Goal: Task Accomplishment & Management: Use online tool/utility

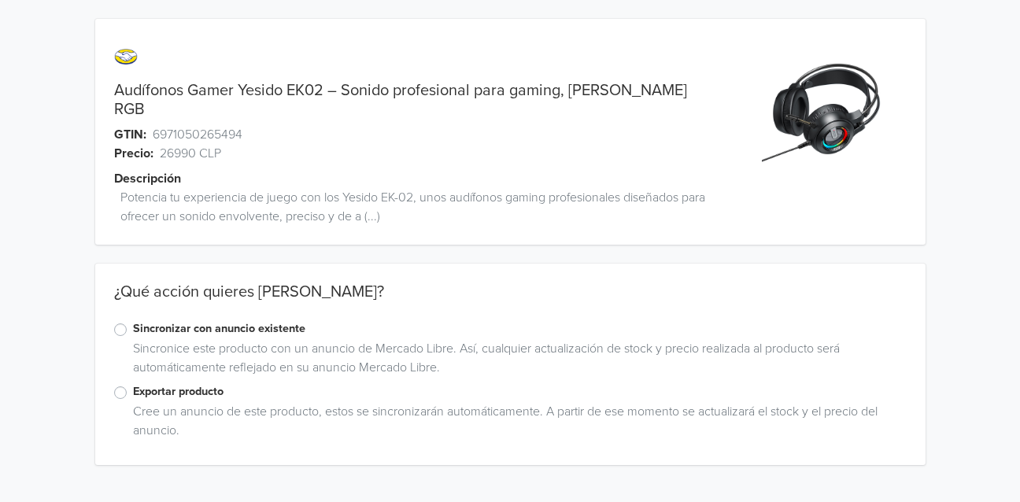
click at [133, 383] on label "Exportar producto" at bounding box center [520, 391] width 774 height 17
click at [0, 0] on input "Exportar producto" at bounding box center [0, 0] width 0 height 0
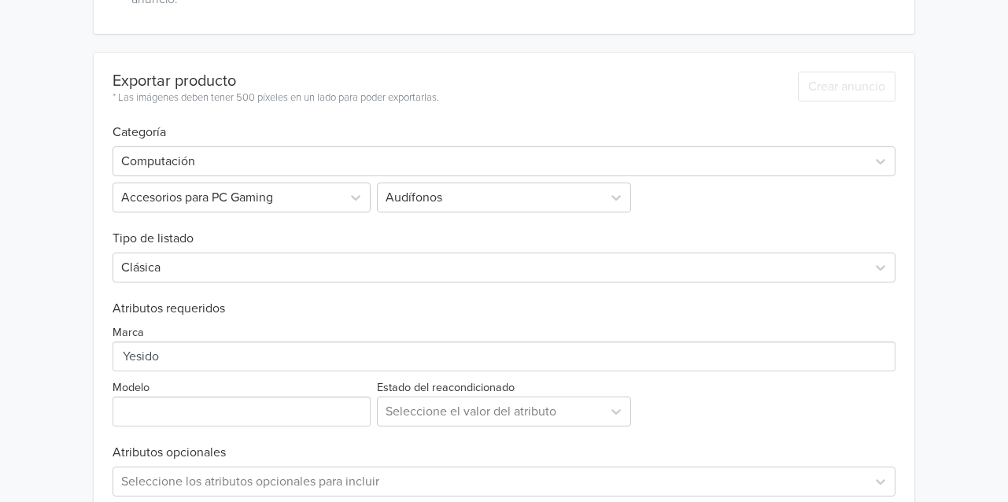
scroll to position [436, 0]
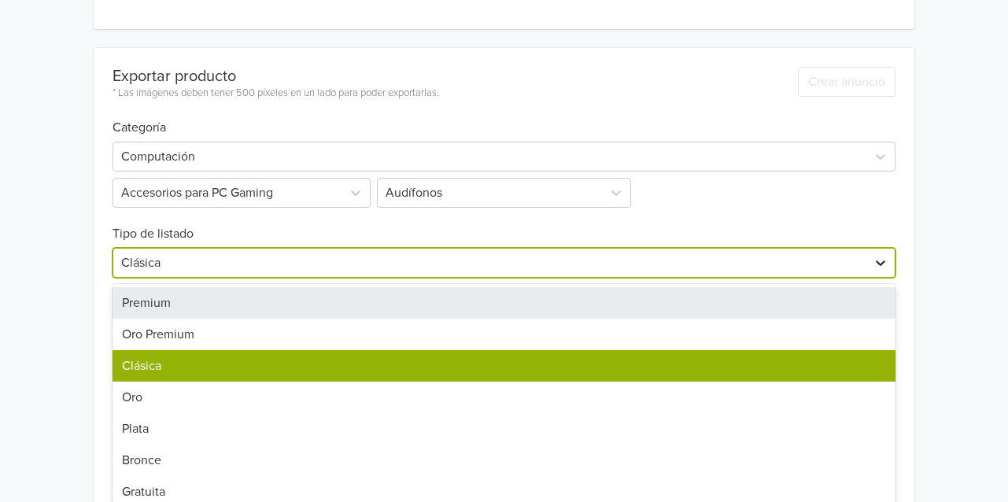
click at [884, 255] on icon at bounding box center [881, 263] width 16 height 16
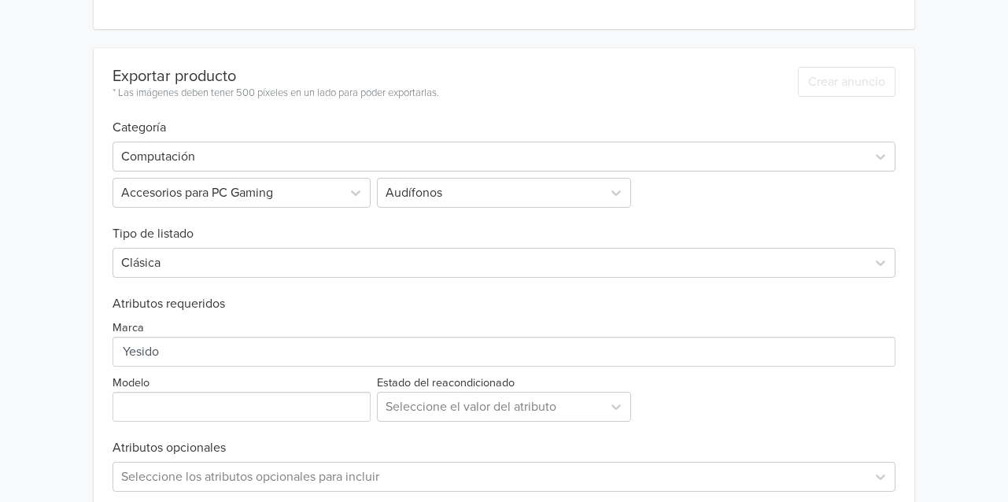
click at [956, 238] on div "Audífonos Gamer Yesido EK02 – Sonido profesional para gaming, Luz RGB GTIN: 697…" at bounding box center [504, 71] width 985 height 1015
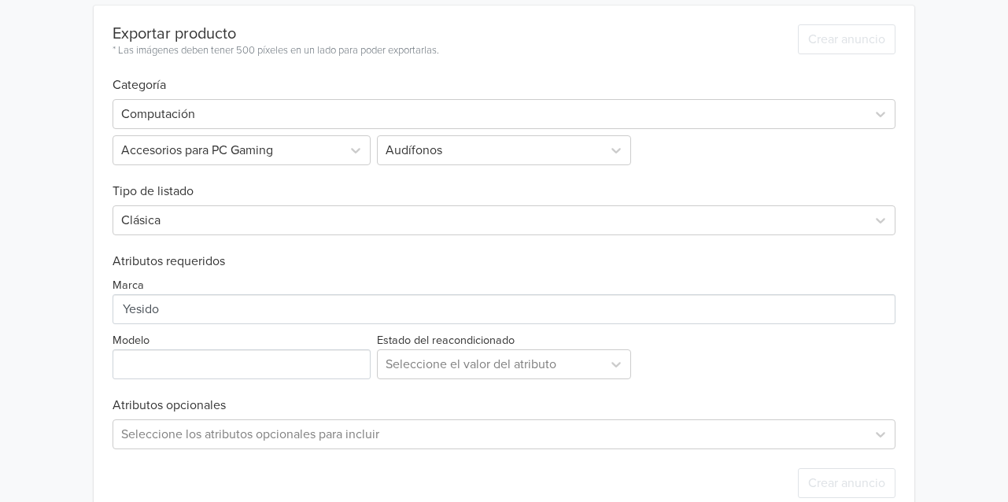
scroll to position [493, 0]
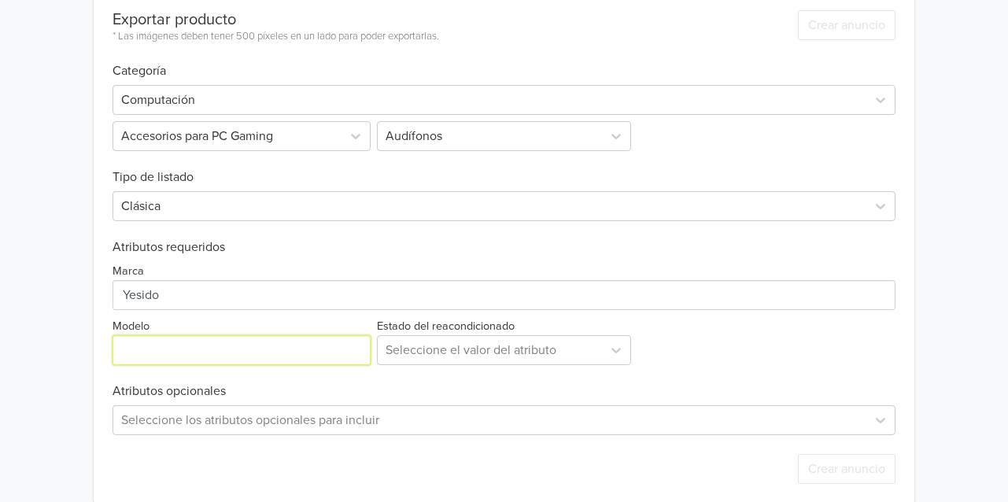
click at [224, 335] on input "Modelo" at bounding box center [242, 350] width 258 height 30
type input "EK02"
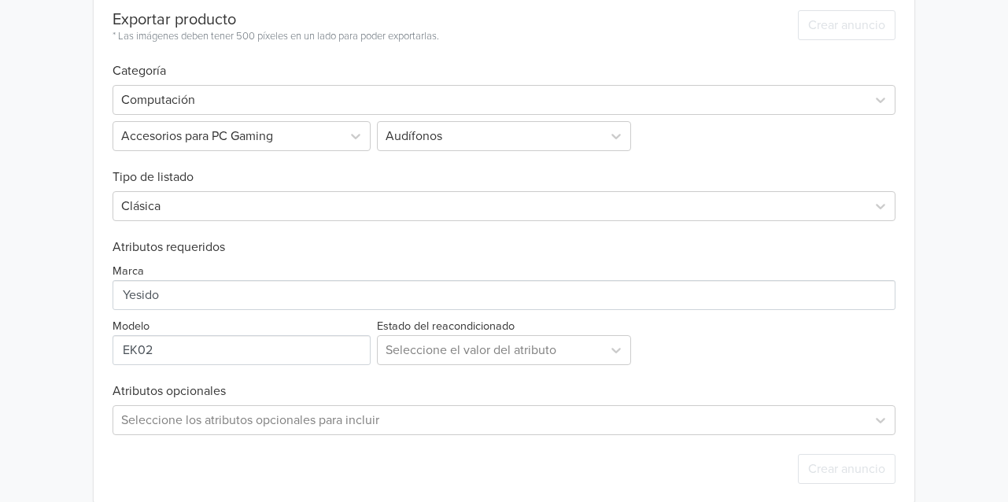
click at [973, 329] on div "Audífonos Gamer Yesido EK02 – Sonido profesional para gaming, Luz RGB GTIN: 697…" at bounding box center [504, 14] width 985 height 1015
click at [618, 342] on icon at bounding box center [616, 350] width 16 height 16
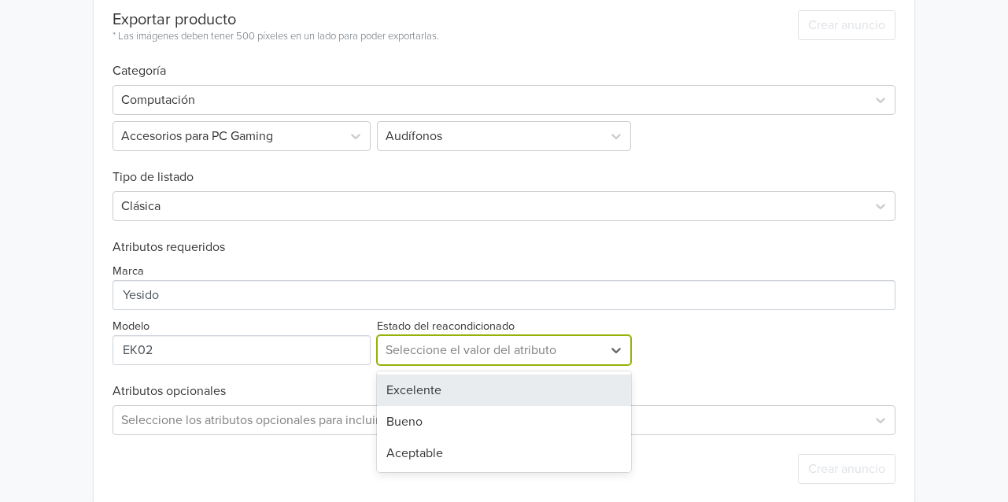
click at [783, 332] on div "Marca Modelo Estado del reacondicionado 3 results available. Use Up and Down to…" at bounding box center [504, 310] width 783 height 110
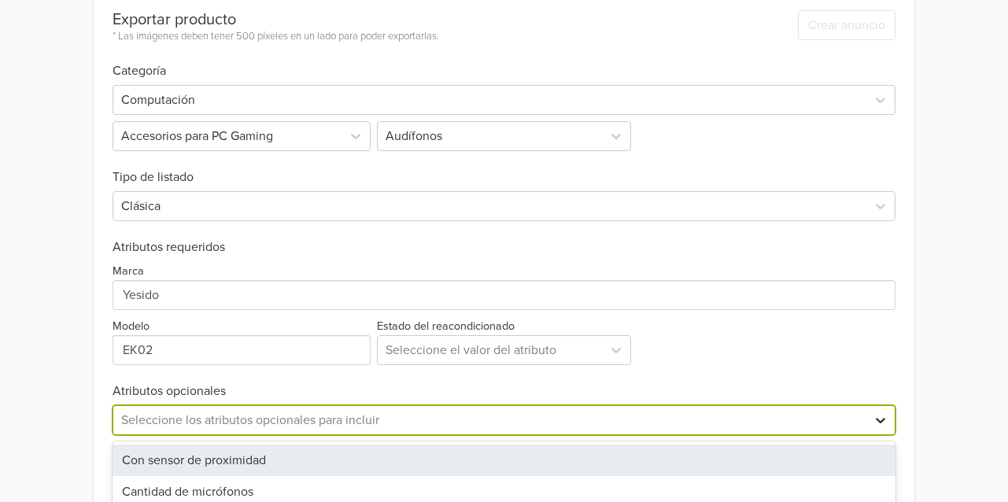
scroll to position [649, 0]
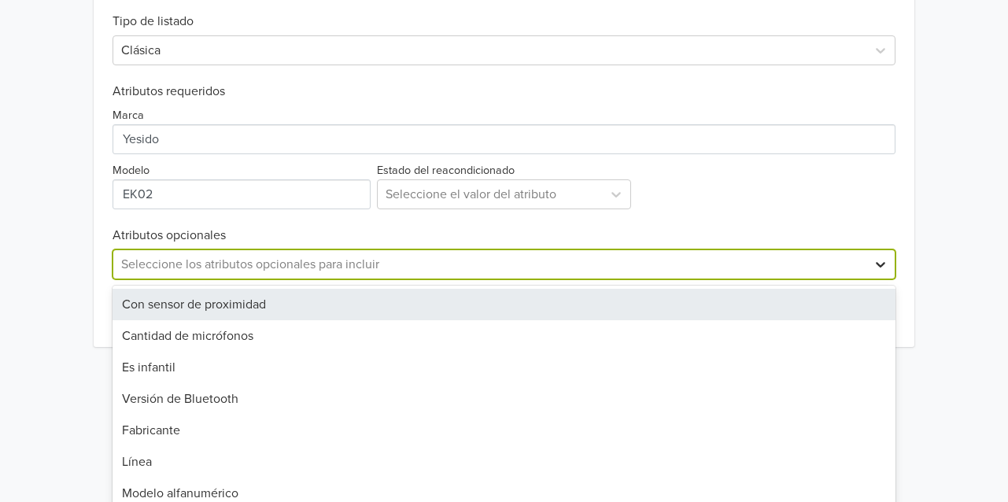
click at [886, 279] on div "57 results available. Use Up and Down to choose options, press Enter to select …" at bounding box center [504, 265] width 783 height 30
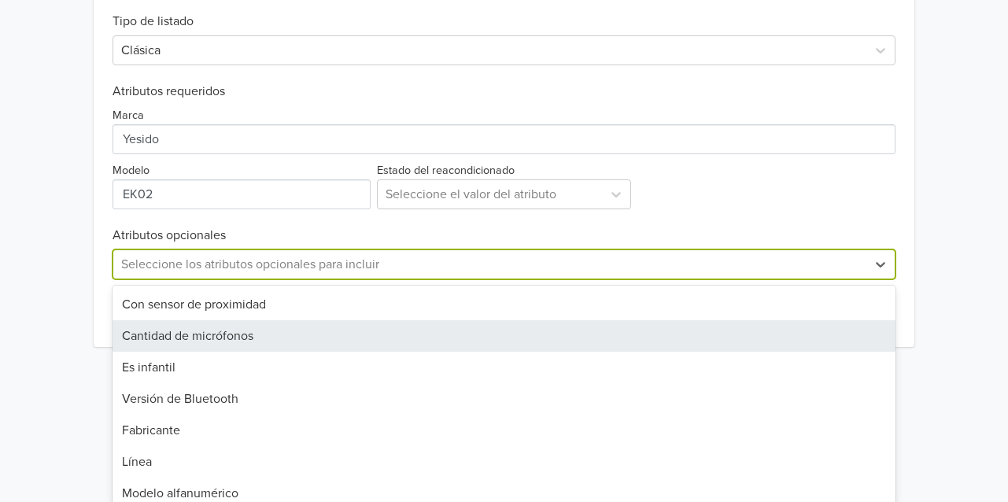
scroll to position [493, 0]
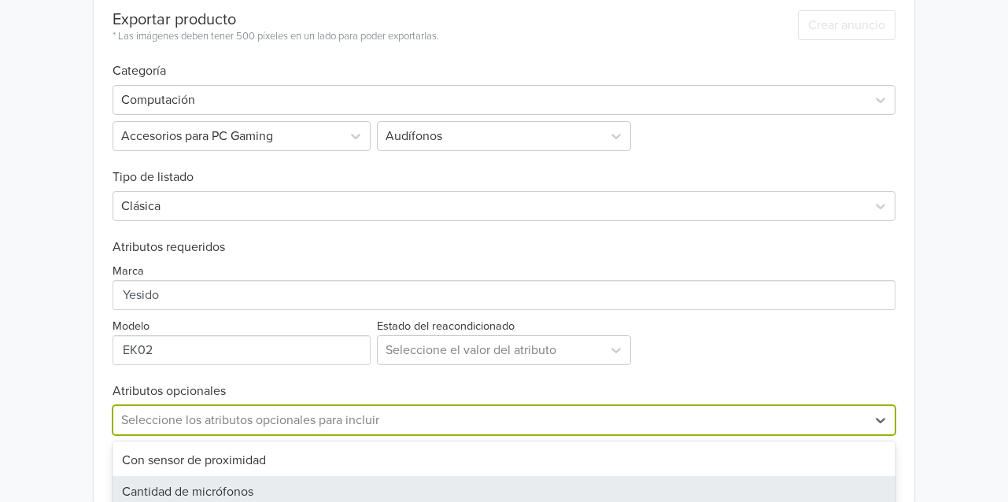
click at [938, 304] on div "Audífonos Gamer Yesido EK02 – Sonido profesional para gaming, Luz RGB GTIN: 697…" at bounding box center [504, 14] width 985 height 1015
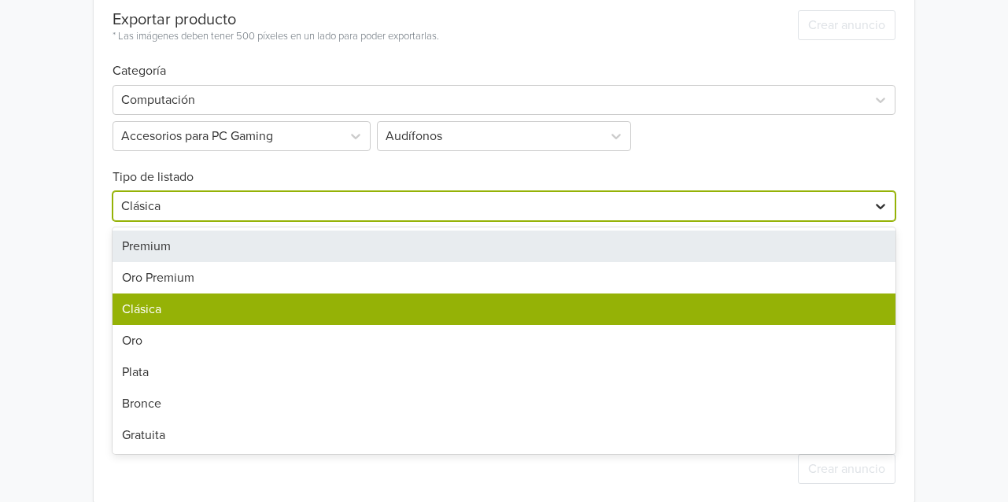
click at [871, 192] on div at bounding box center [881, 206] width 28 height 28
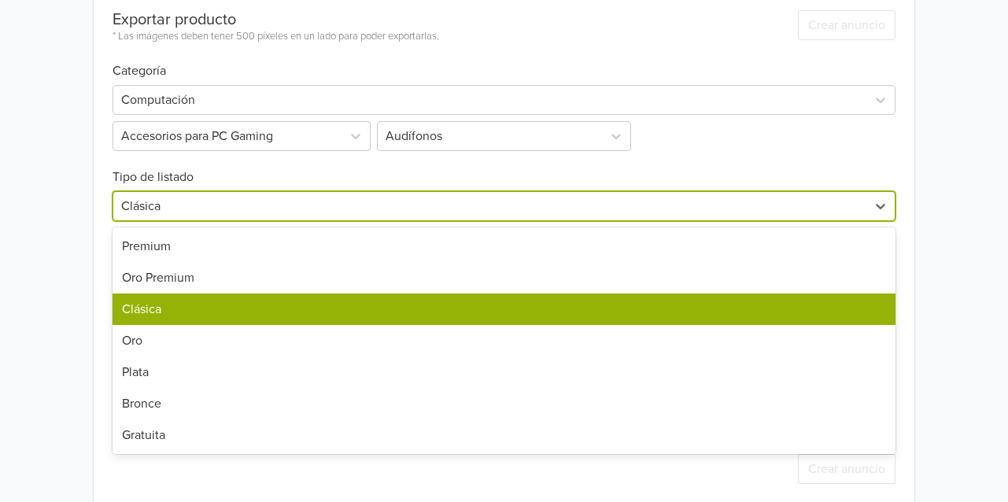
click at [874, 294] on div "Clásica" at bounding box center [504, 309] width 783 height 31
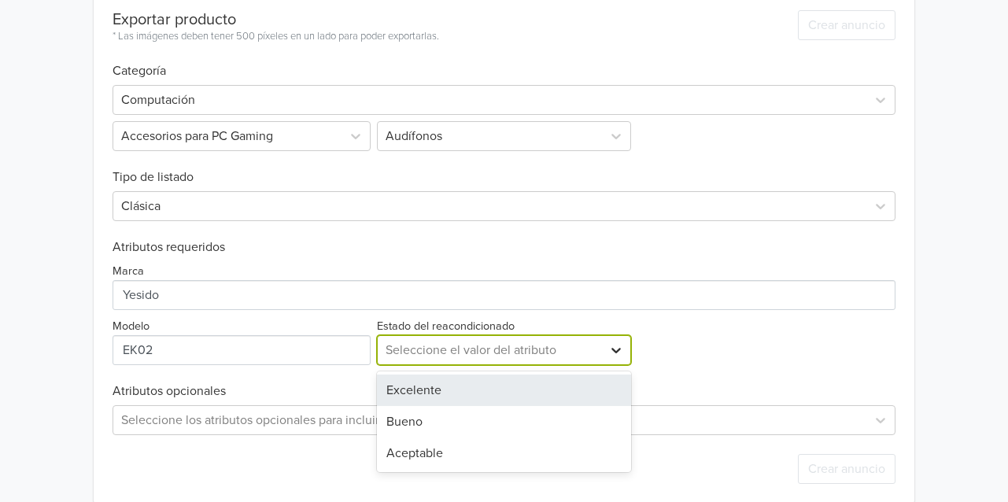
click at [623, 342] on icon at bounding box center [616, 350] width 16 height 16
click at [941, 297] on div "Audífonos Gamer Yesido EK02 – Sonido profesional para gaming, Luz RGB GTIN: 697…" at bounding box center [504, 14] width 985 height 1015
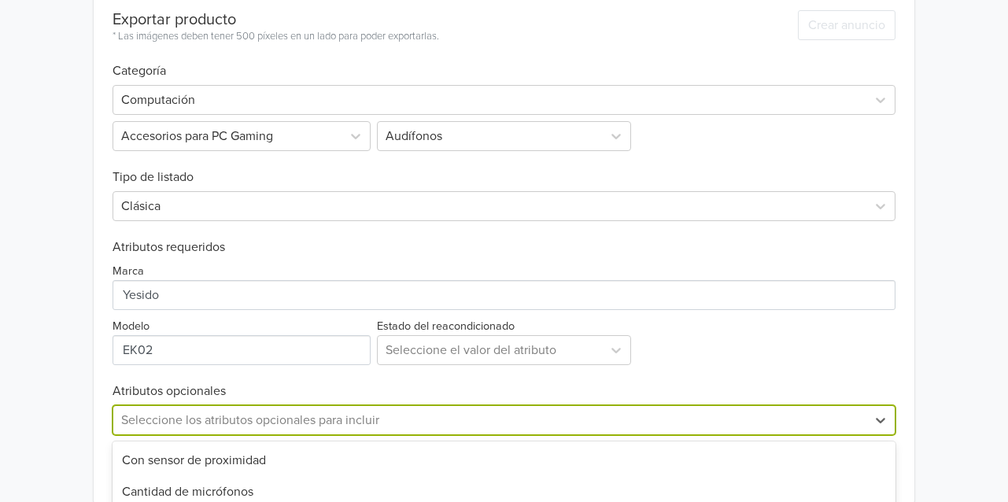
scroll to position [649, 0]
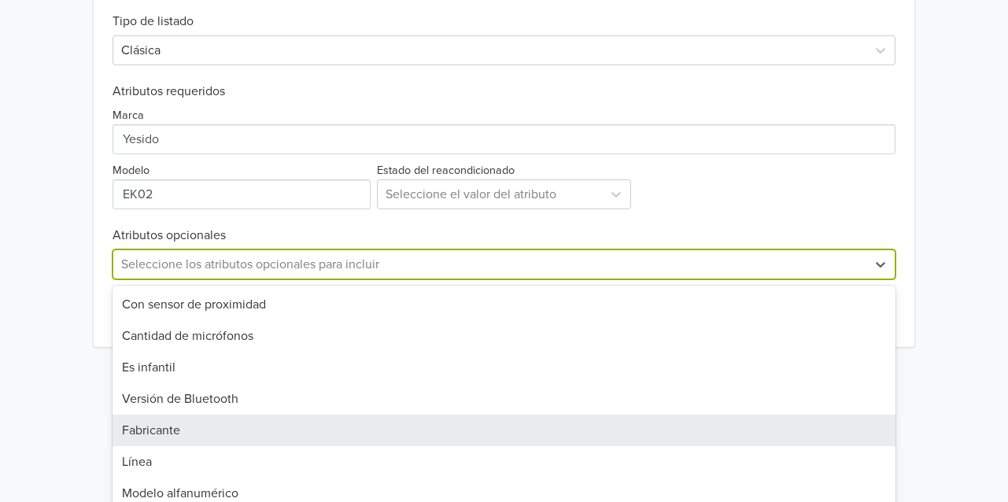
click at [157, 279] on div "57 results available. Use Up and Down to choose options, press Enter to select …" at bounding box center [504, 265] width 783 height 30
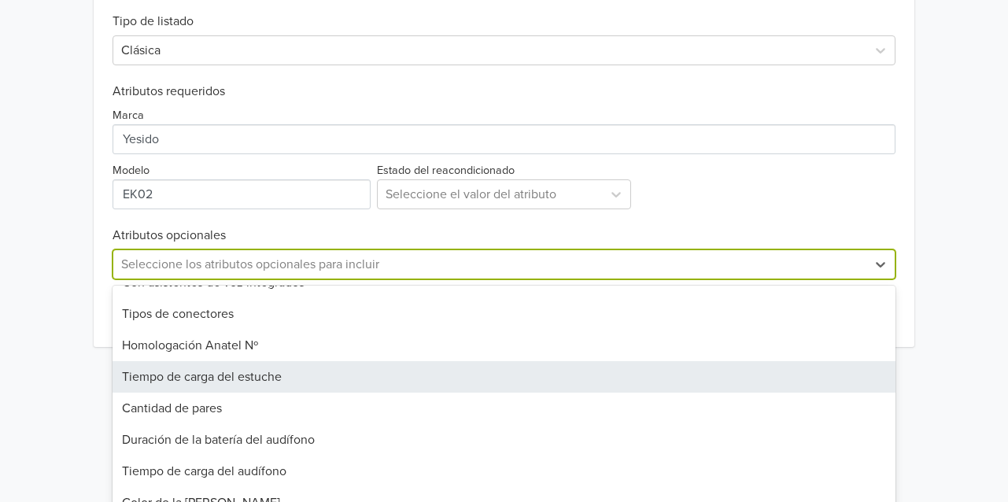
scroll to position [1171, 0]
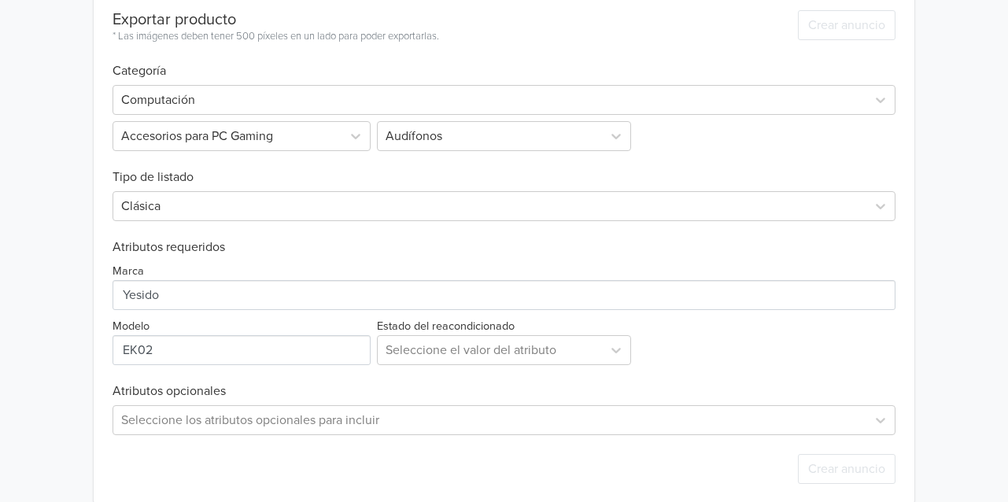
click at [948, 193] on div "Audífonos Gamer Yesido EK02 – Sonido profesional para gaming, Luz RGB GTIN: 697…" at bounding box center [504, 14] width 985 height 1015
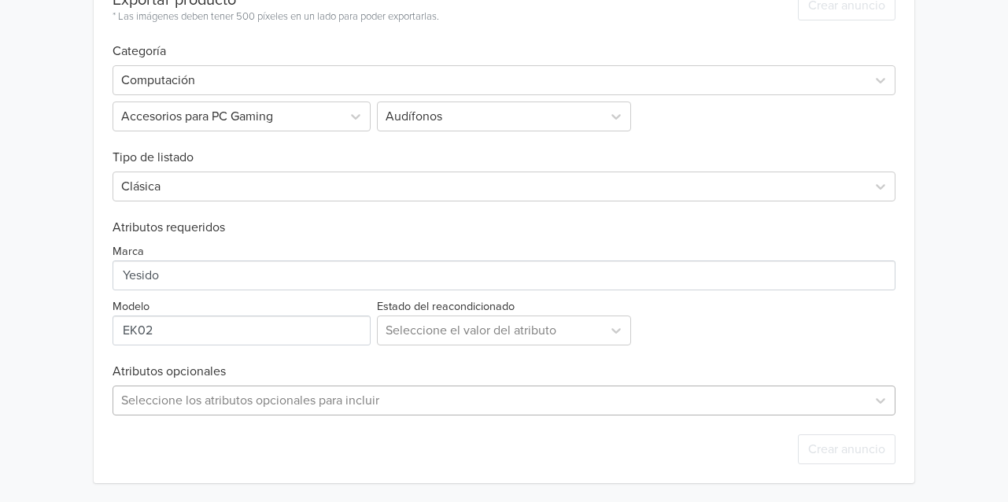
click at [164, 404] on div "Seleccione los atributos opcionales para incluir" at bounding box center [504, 401] width 783 height 30
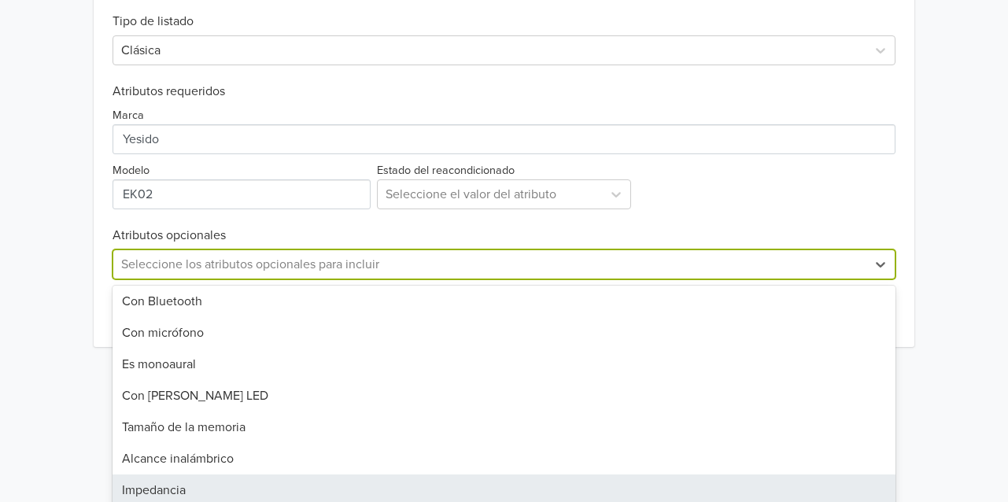
scroll to position [315, 0]
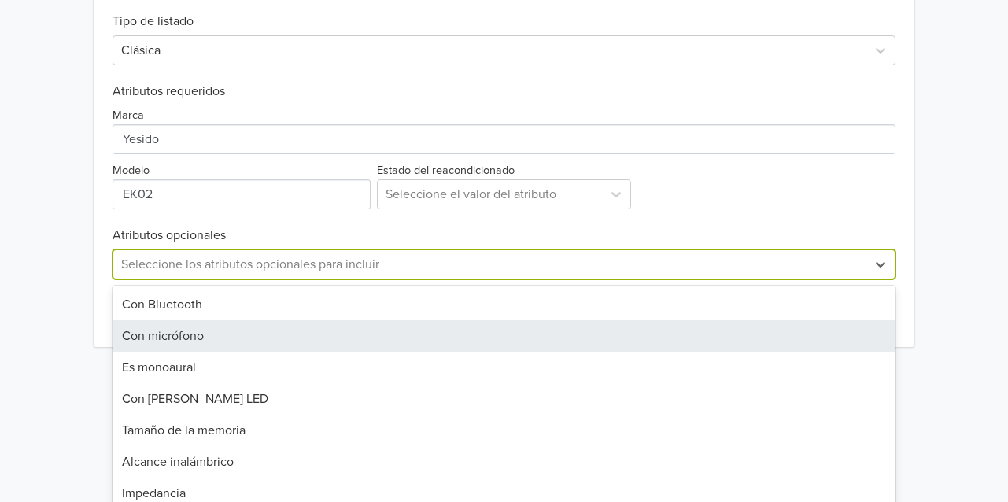
click at [233, 320] on div "Con micrófono" at bounding box center [504, 335] width 783 height 31
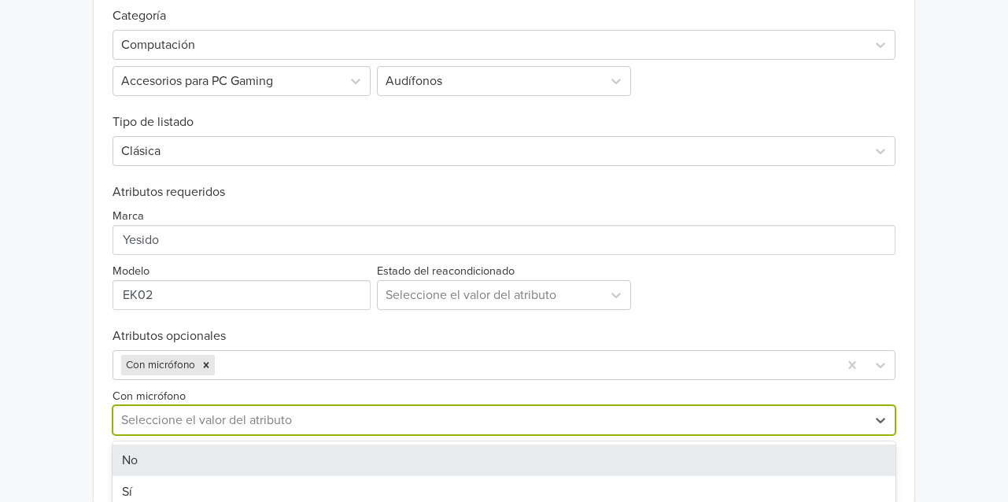
click at [280, 409] on div at bounding box center [490, 420] width 738 height 22
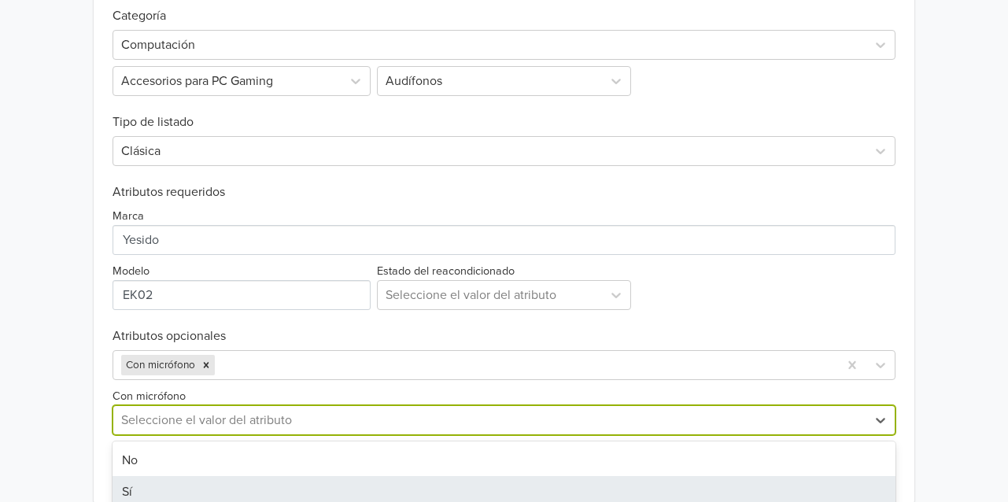
click at [236, 476] on div "Sí" at bounding box center [504, 491] width 783 height 31
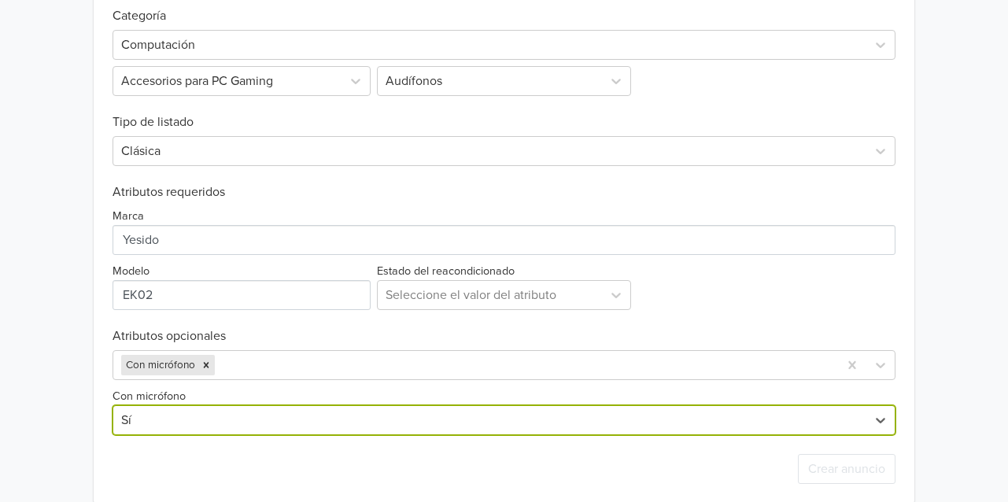
click at [246, 446] on div "Crear anuncio" at bounding box center [504, 469] width 783 height 68
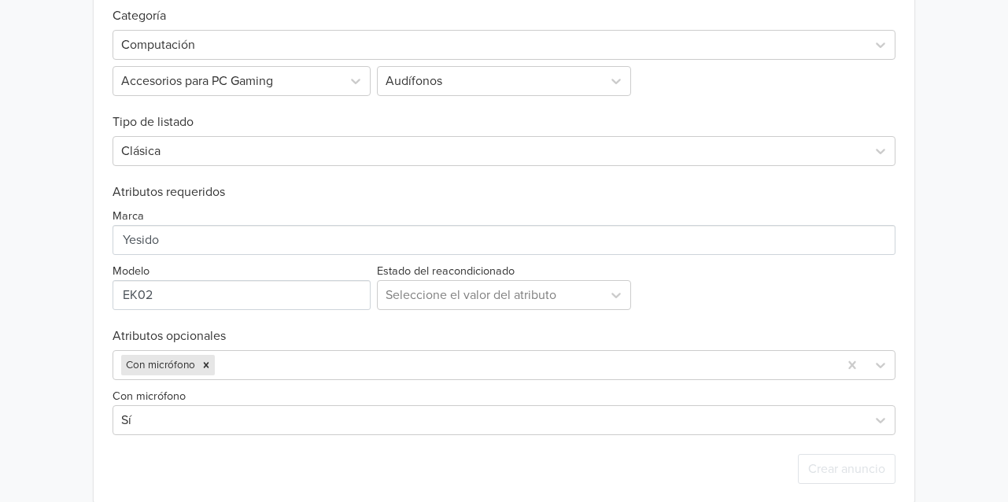
click at [612, 287] on icon at bounding box center [616, 295] width 16 height 16
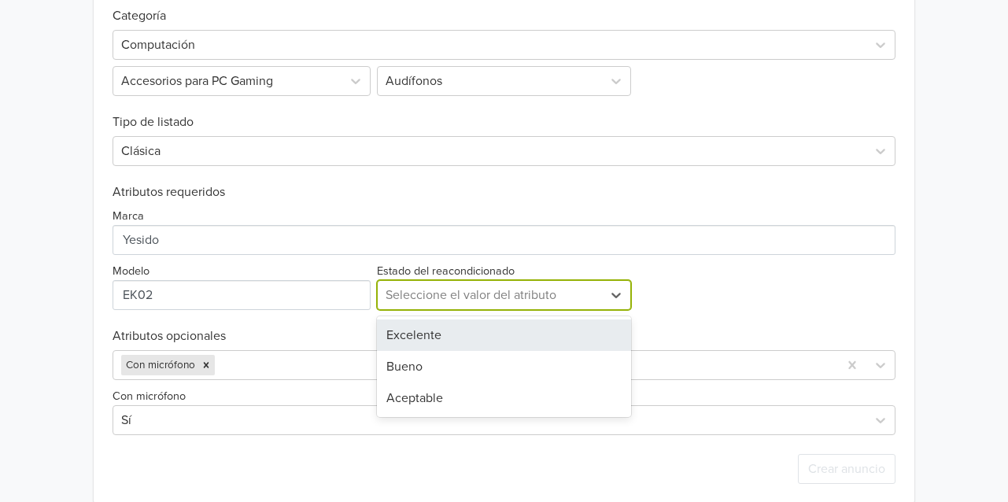
click at [518, 320] on div "Excelente" at bounding box center [504, 335] width 255 height 31
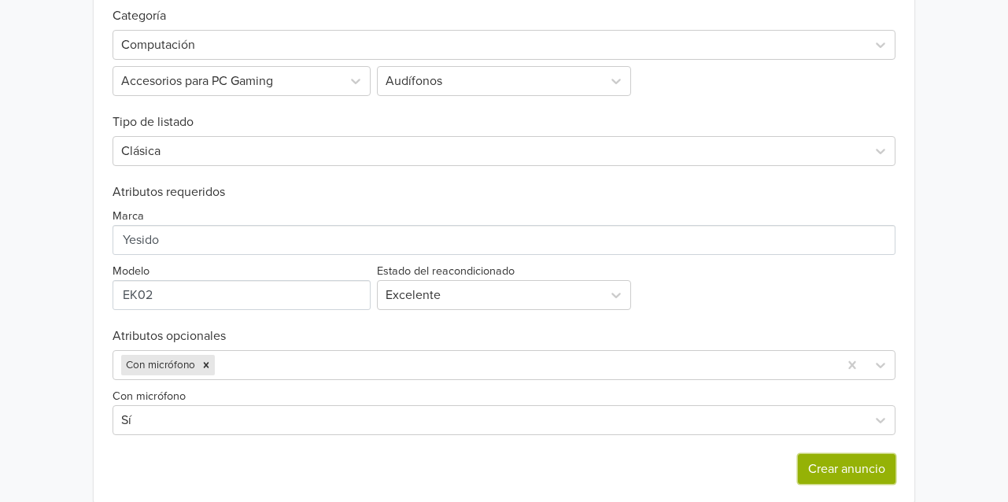
click at [847, 454] on button "Crear anuncio" at bounding box center [847, 469] width 98 height 30
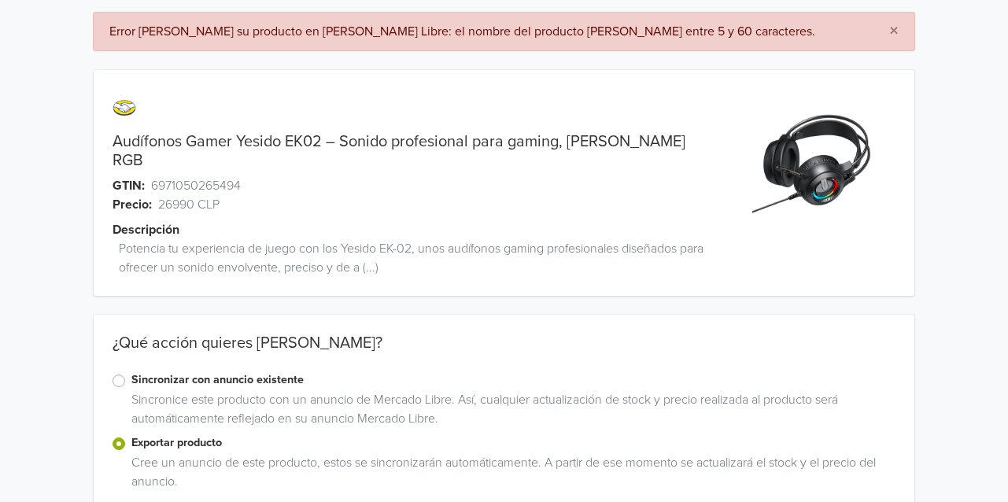
scroll to position [0, 0]
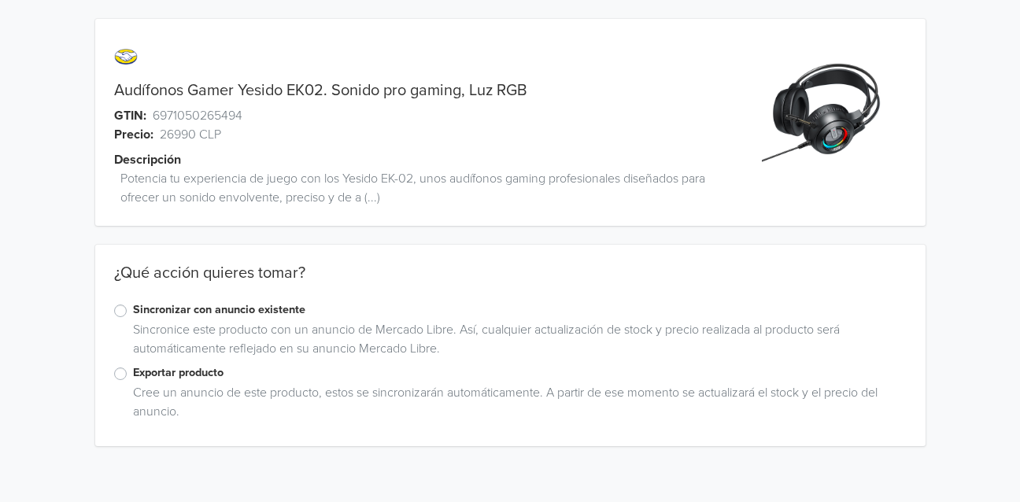
click at [133, 373] on label "Exportar producto" at bounding box center [520, 372] width 774 height 17
click at [0, 0] on input "Exportar producto" at bounding box center [0, 0] width 0 height 0
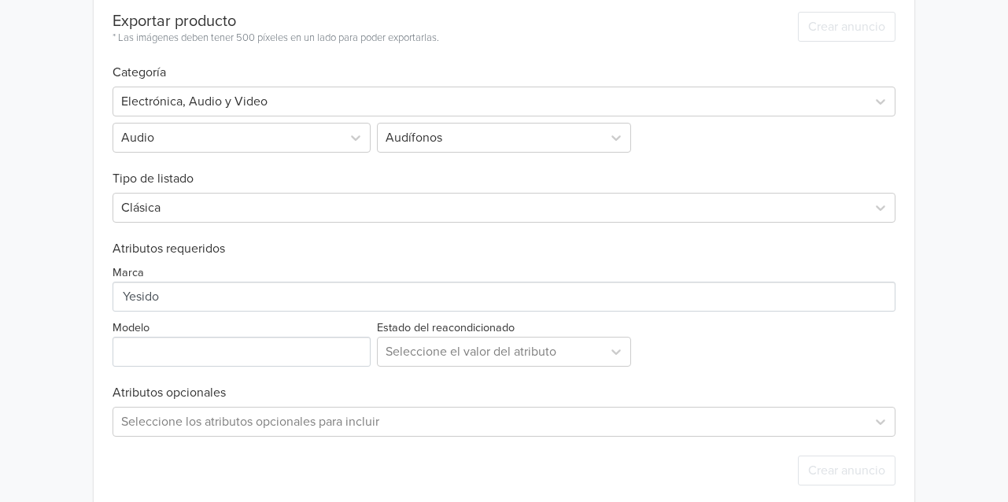
scroll to position [478, 0]
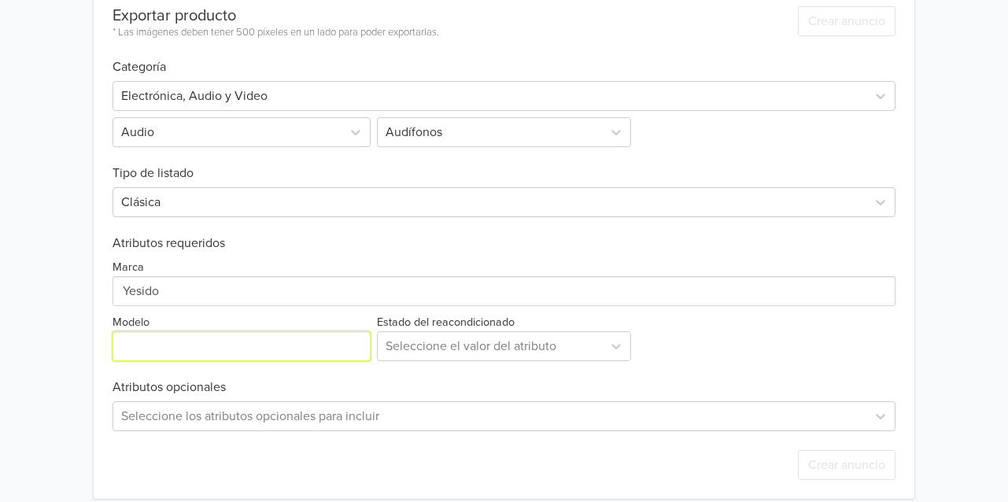
click at [161, 354] on input "Modelo" at bounding box center [242, 346] width 258 height 30
type input "EK02"
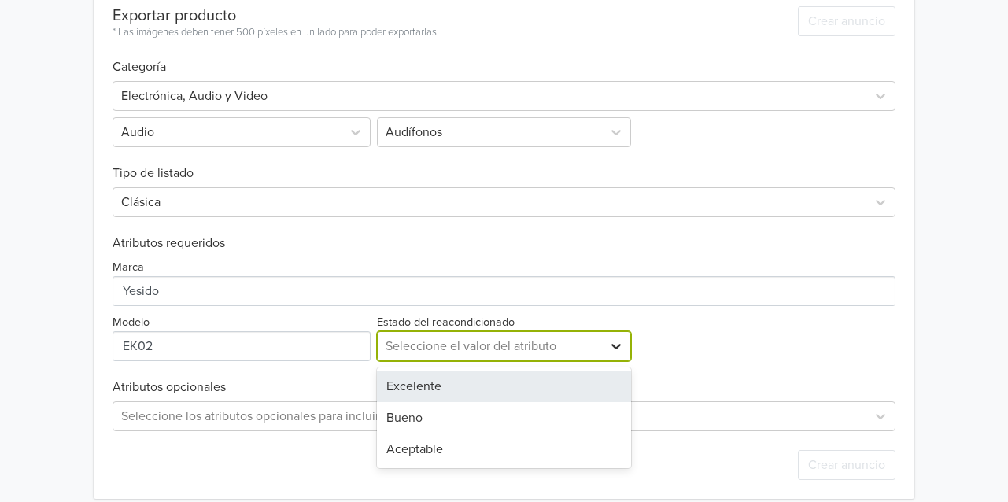
click at [623, 351] on icon at bounding box center [616, 346] width 16 height 16
click at [592, 376] on div "Excelente" at bounding box center [504, 386] width 255 height 31
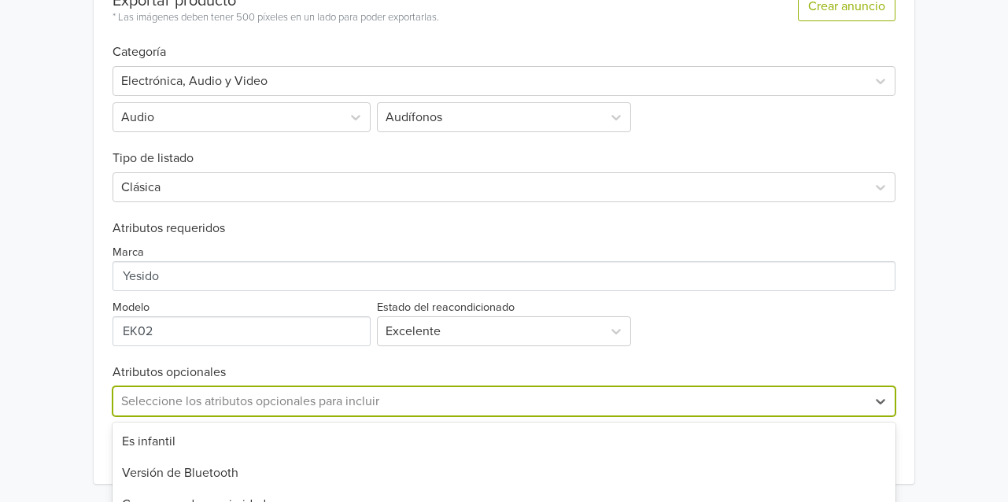
scroll to position [649, 0]
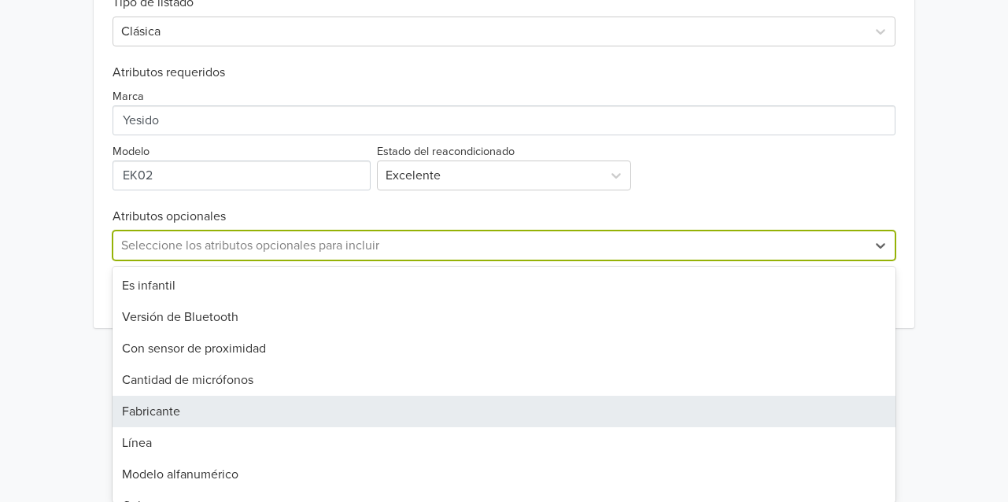
click at [318, 261] on div "58 results available. Use Up and Down to choose options, press Enter to select …" at bounding box center [504, 246] width 783 height 30
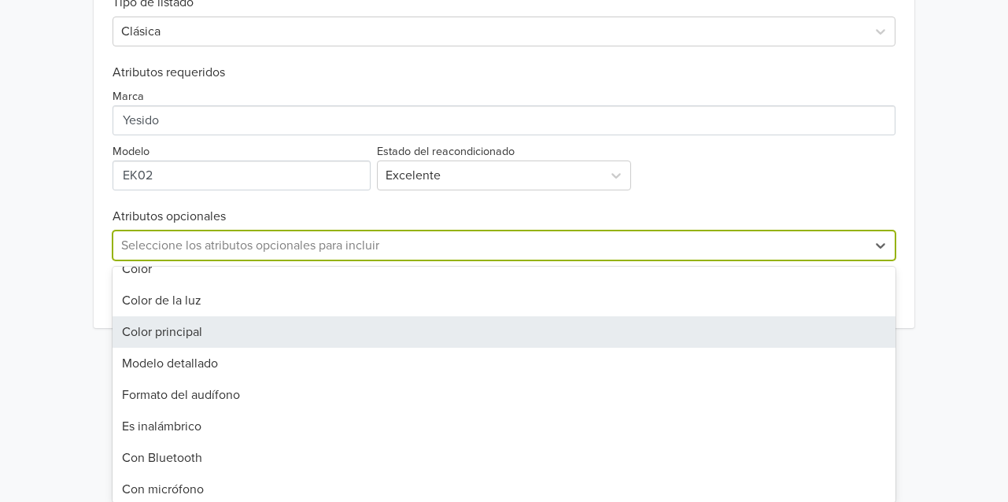
scroll to position [315, 0]
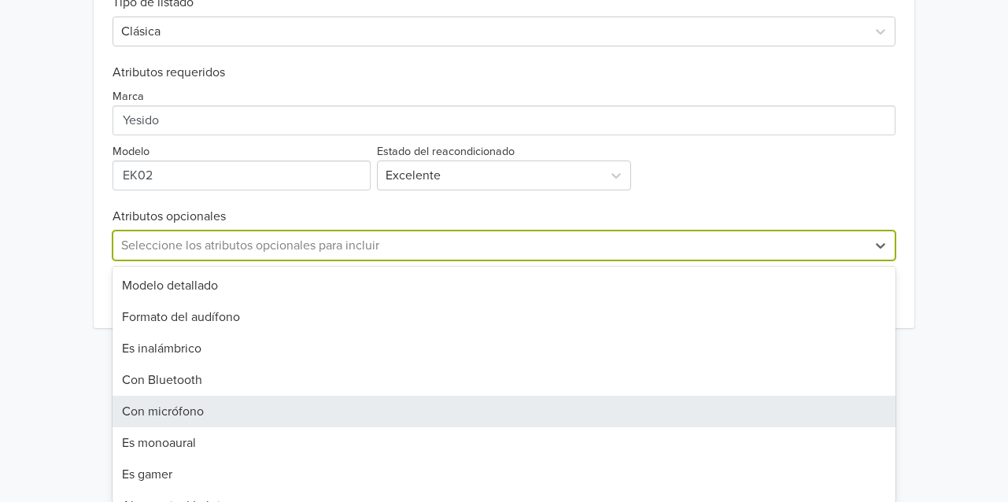
click at [209, 415] on div "Con micrófono" at bounding box center [504, 411] width 783 height 31
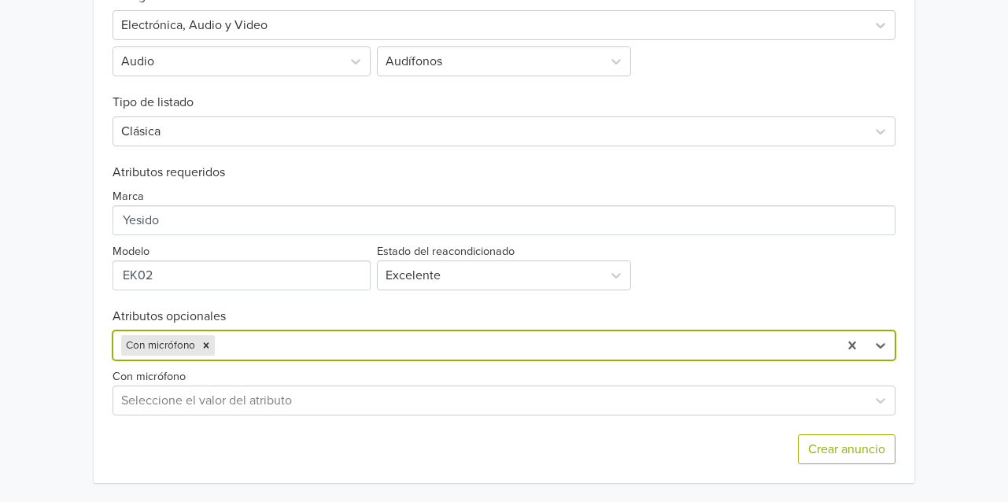
scroll to position [548, 0]
click at [231, 404] on div at bounding box center [490, 401] width 738 height 22
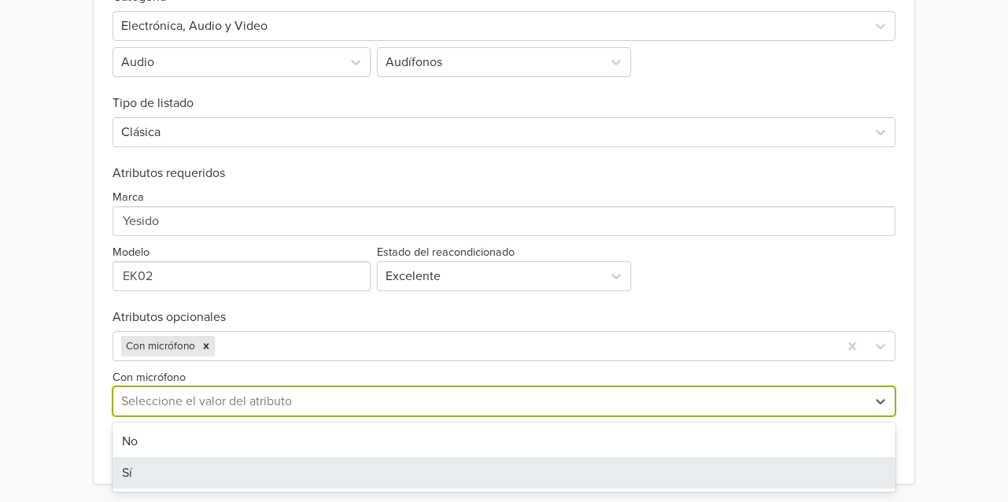
click at [194, 475] on div "Sí" at bounding box center [504, 472] width 783 height 31
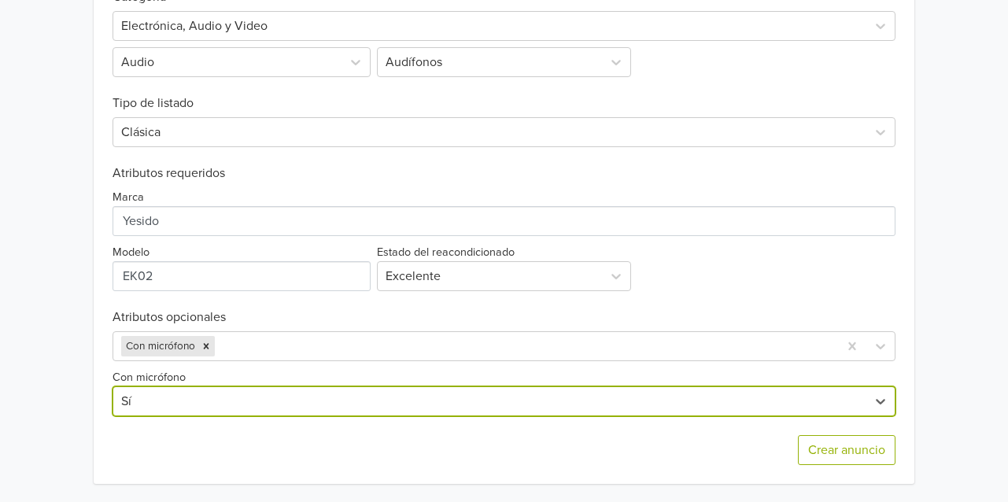
click at [319, 445] on div "Crear anuncio" at bounding box center [504, 450] width 783 height 68
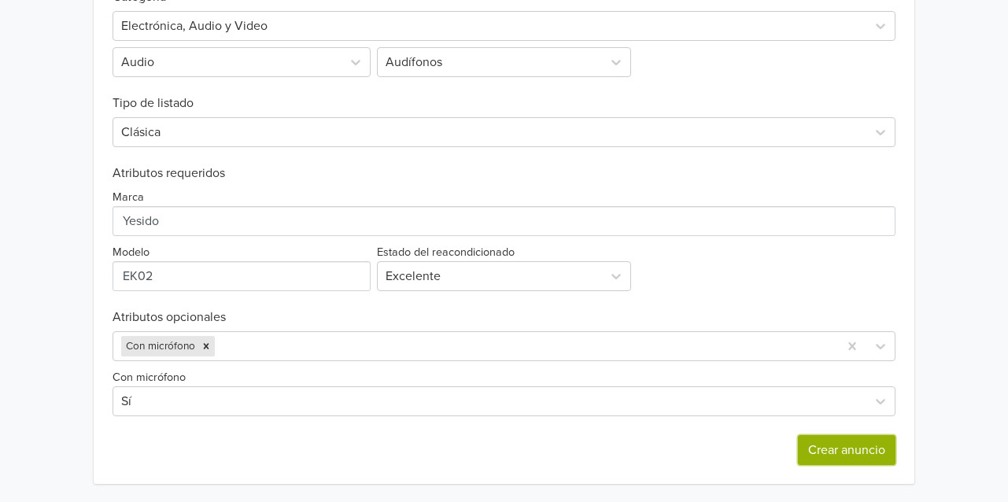
click at [855, 449] on button "Crear anuncio" at bounding box center [847, 450] width 98 height 30
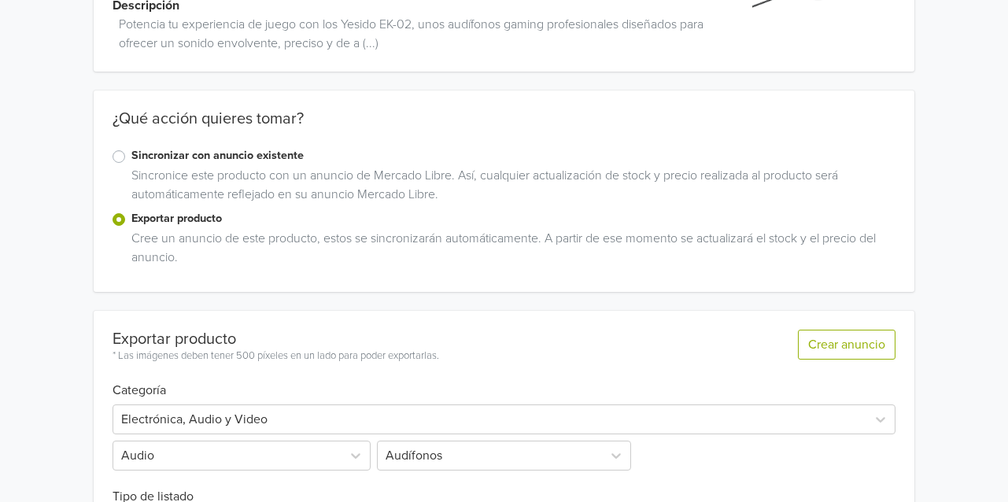
scroll to position [0, 0]
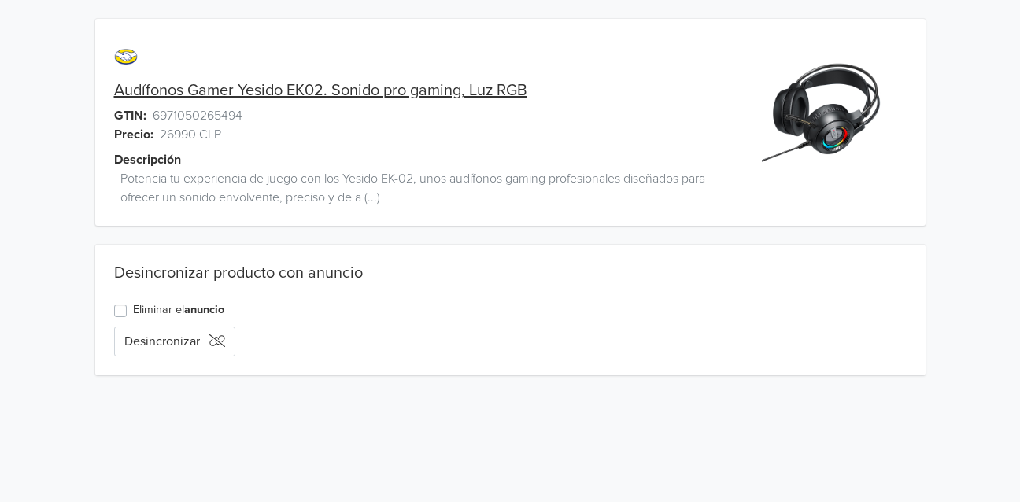
click at [438, 88] on link "Audífonos Gamer Yesido EK02. Sonido pro gaming, Luz RGB" at bounding box center [320, 90] width 413 height 19
